Goal: Task Accomplishment & Management: Complete application form

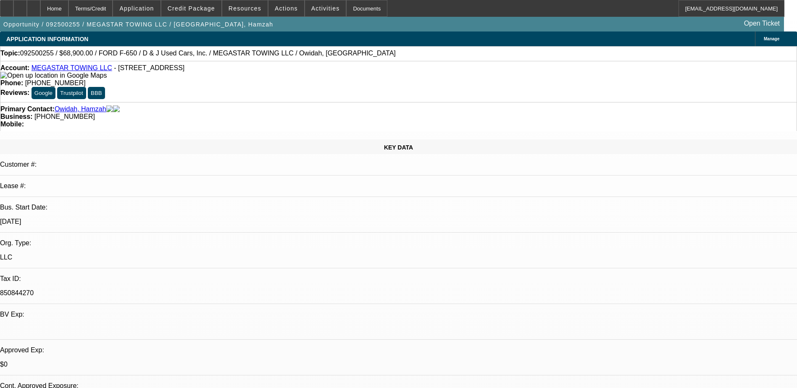
select select "0"
select select "0.1"
select select "0"
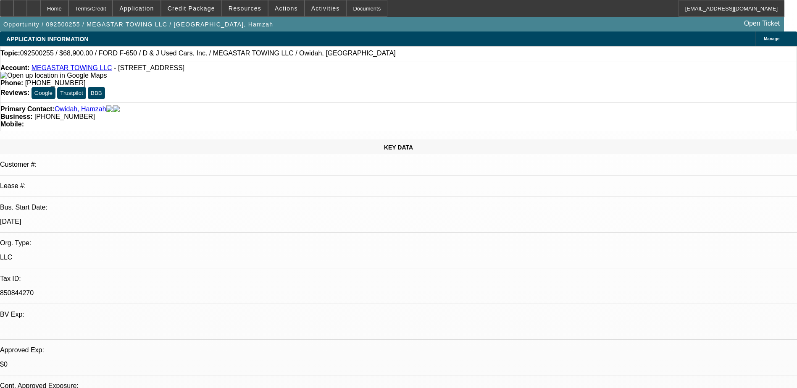
select select "0.1"
select select "0"
select select "2"
select select "0.1"
select select "1"
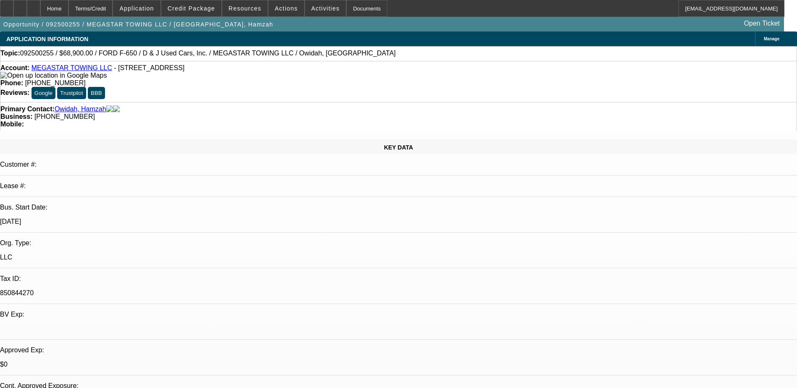
select select "1"
select select "4"
select select "1"
select select "4"
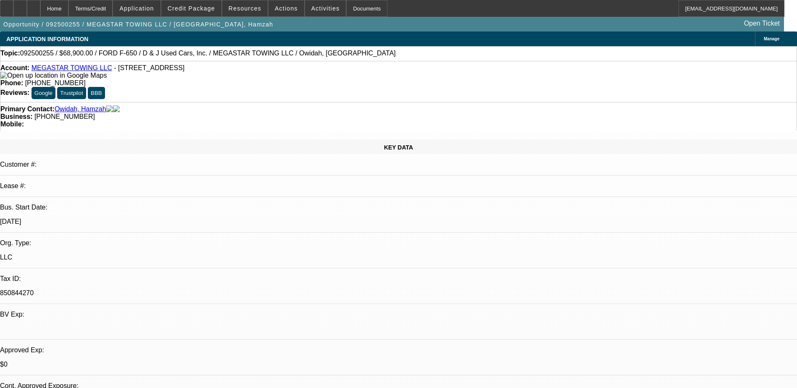
select select "1"
select select "2"
select select "4"
click at [201, 7] on span "Credit Package" at bounding box center [191, 8] width 47 height 7
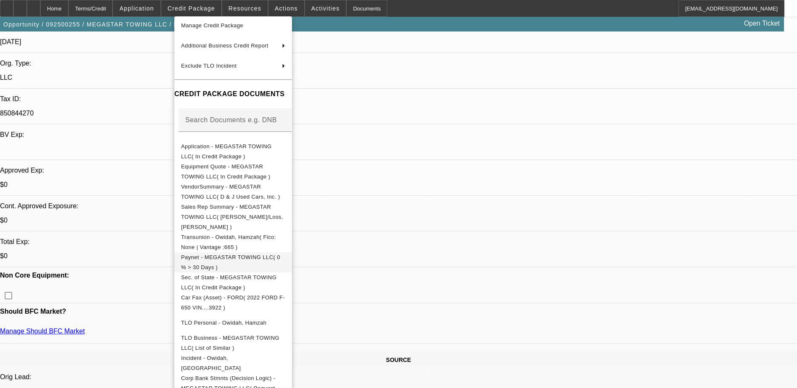
scroll to position [252, 0]
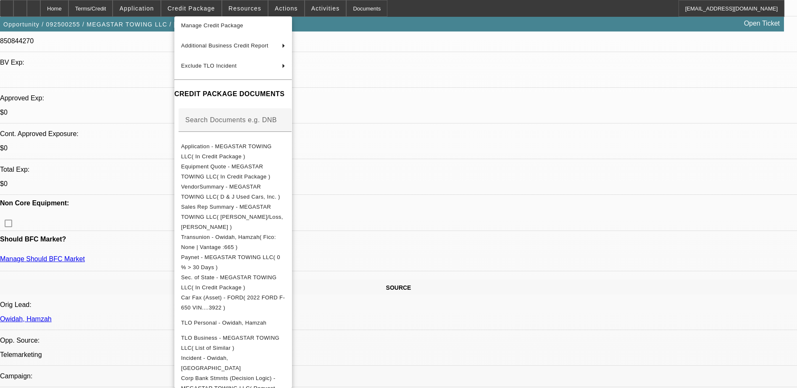
click at [193, 12] on div at bounding box center [398, 194] width 797 height 388
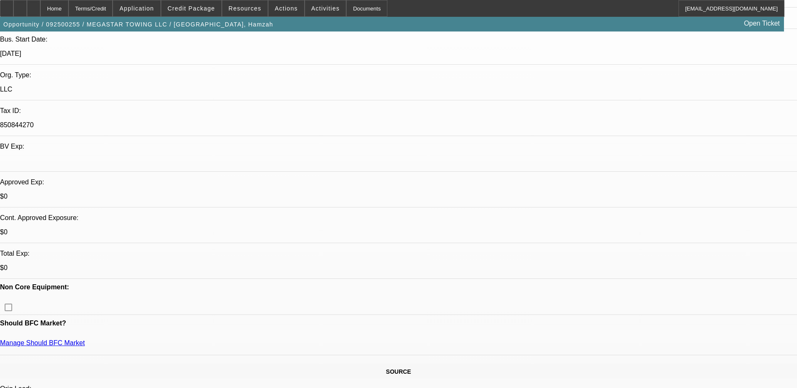
scroll to position [0, 0]
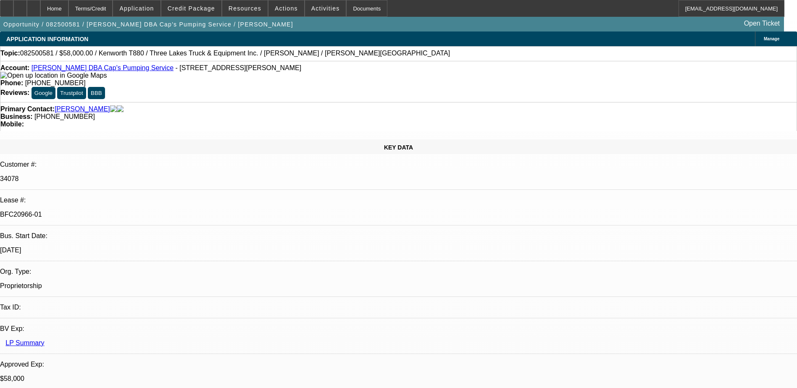
select select "0"
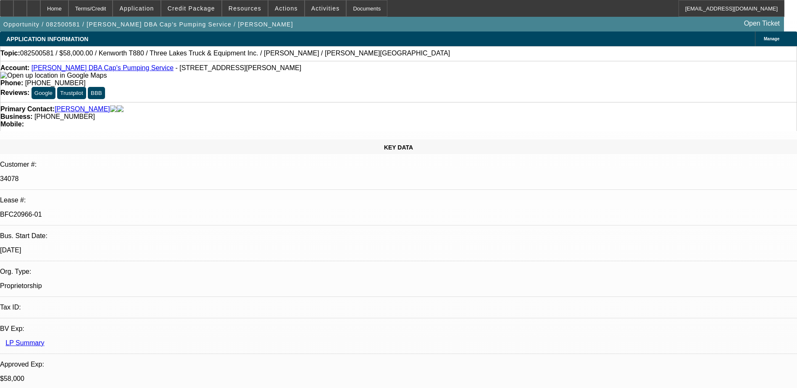
select select "0"
select select "0.1"
select select "0"
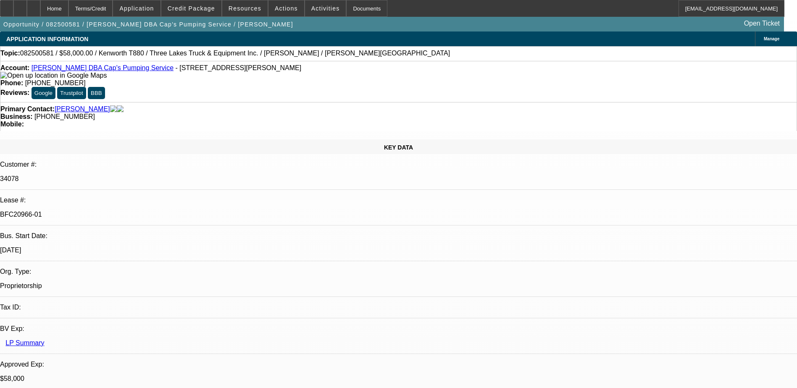
select select "0"
select select "0.1"
select select "1"
select select "9"
select select "6"
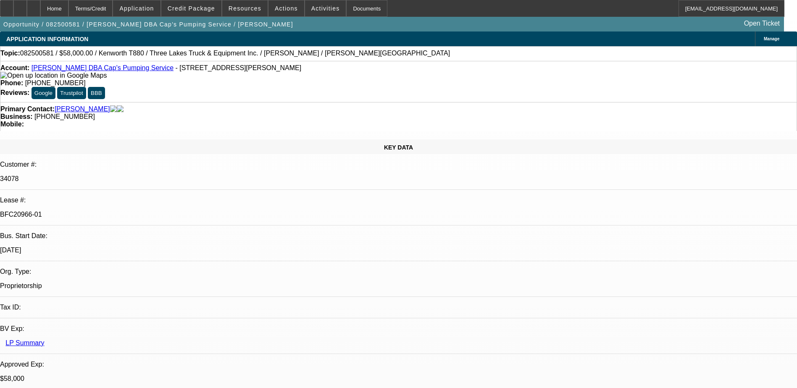
select select "1"
select select "9"
select select "6"
select select "1"
select select "9"
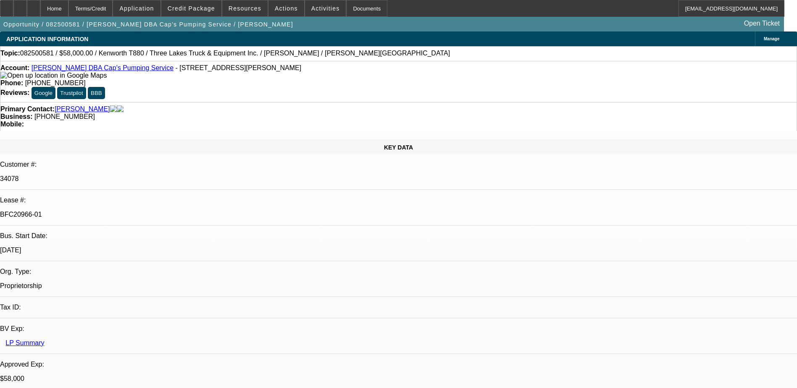
select select "4"
select select "1"
select select "4"
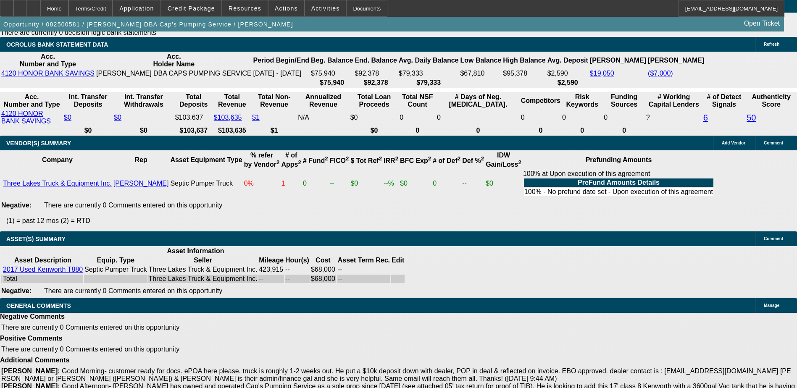
scroll to position [1638, 0]
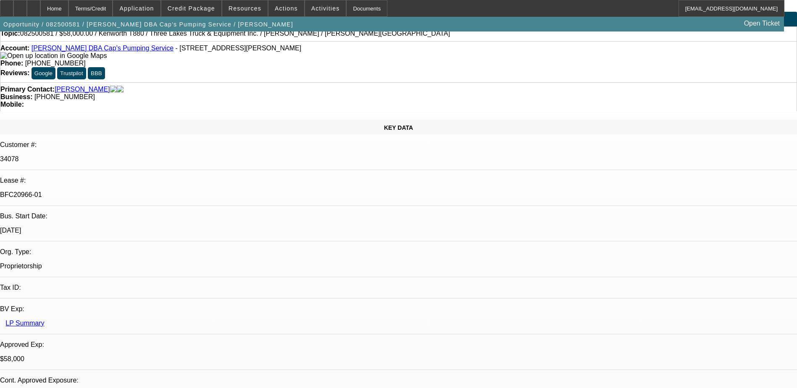
scroll to position [0, 0]
